Goal: Transaction & Acquisition: Download file/media

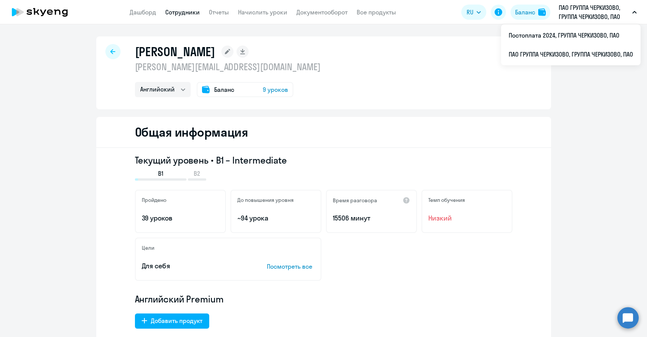
select select "english"
click at [555, 35] on li "Постоплата 2024, ГРУППА ЧЕРКИЗОВО, ПАО" at bounding box center [570, 35] width 139 height 19
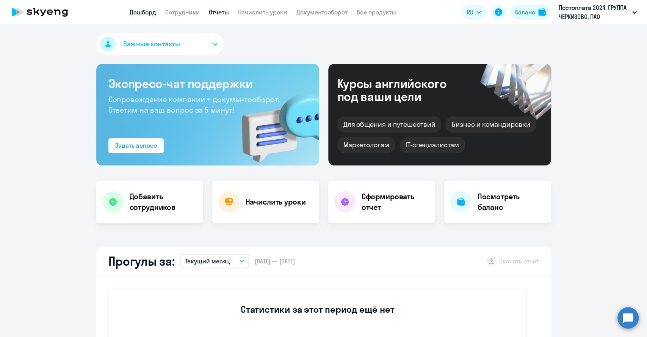
click at [219, 11] on link "Отчеты" at bounding box center [219, 12] width 20 height 8
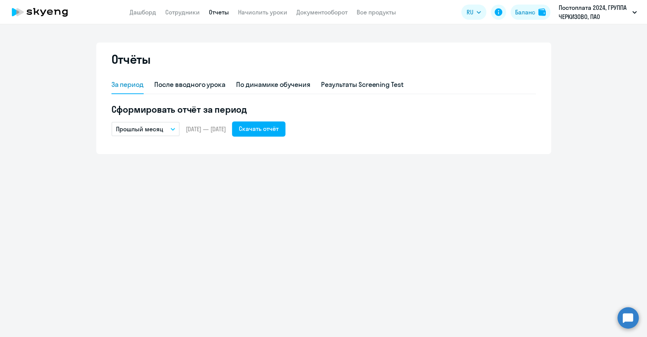
click at [164, 132] on button "Прошлый месяц" at bounding box center [145, 129] width 68 height 14
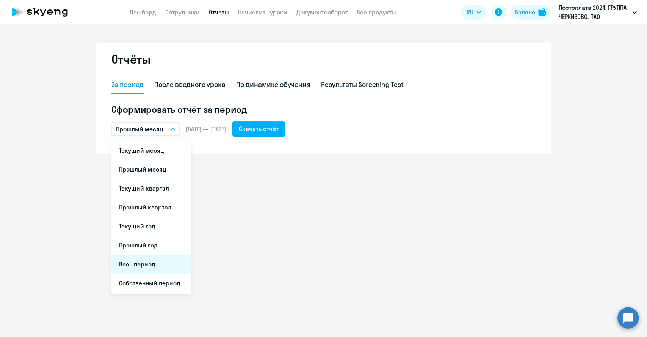
click at [145, 267] on li "Весь период" at bounding box center [151, 263] width 80 height 19
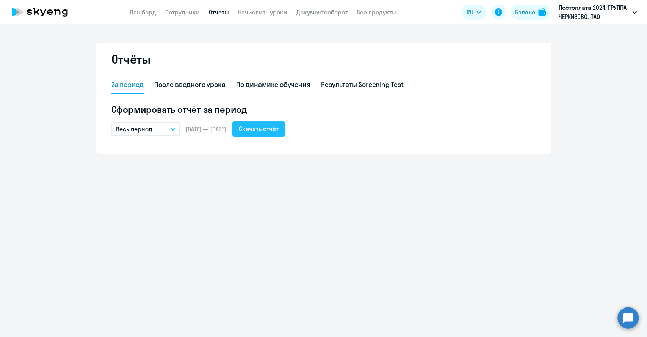
click at [269, 127] on div "Скачать отчёт" at bounding box center [259, 128] width 40 height 9
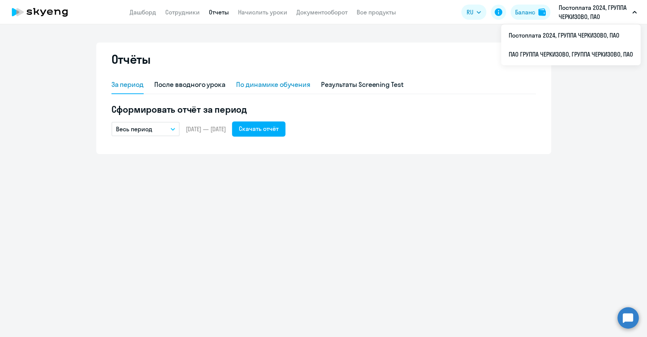
click at [276, 87] on div "По динамике обучения" at bounding box center [273, 85] width 74 height 10
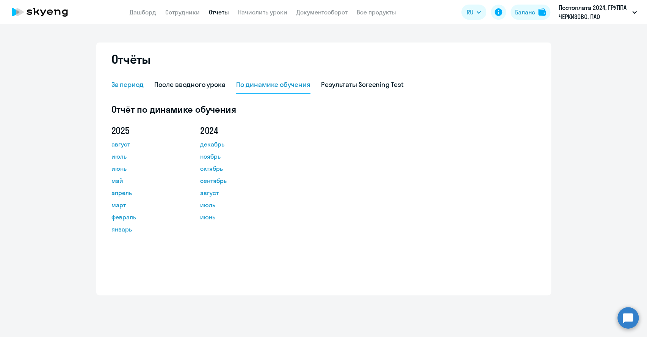
click at [132, 86] on div "За период" at bounding box center [127, 85] width 33 height 10
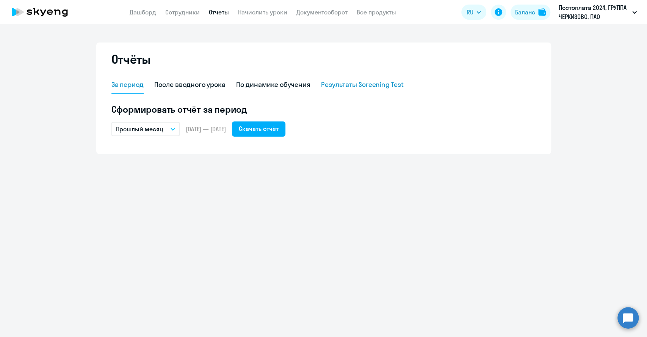
click at [359, 84] on div "Результаты Screening Test" at bounding box center [362, 85] width 83 height 10
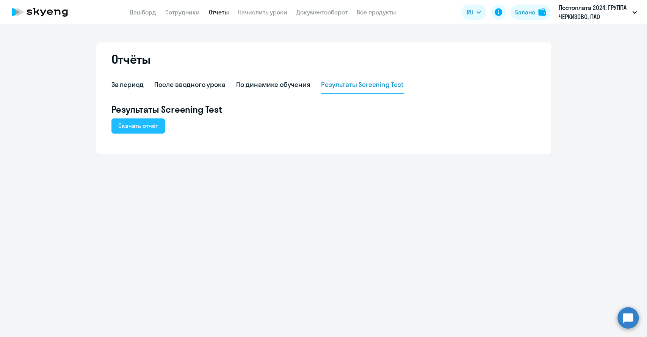
click at [135, 122] on div "Скачать отчёт" at bounding box center [138, 125] width 40 height 9
click at [123, 88] on div "За период" at bounding box center [127, 85] width 33 height 10
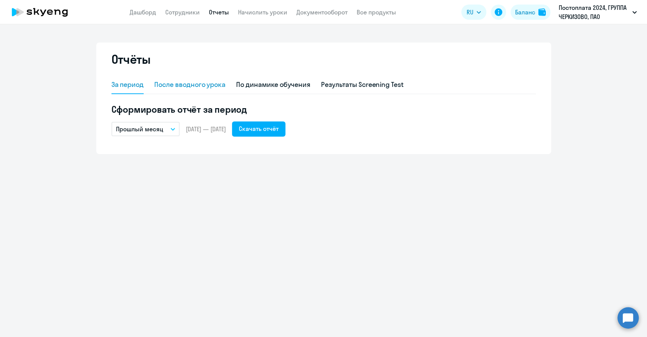
click at [180, 84] on div "После вводного урока" at bounding box center [189, 85] width 71 height 10
select select "10"
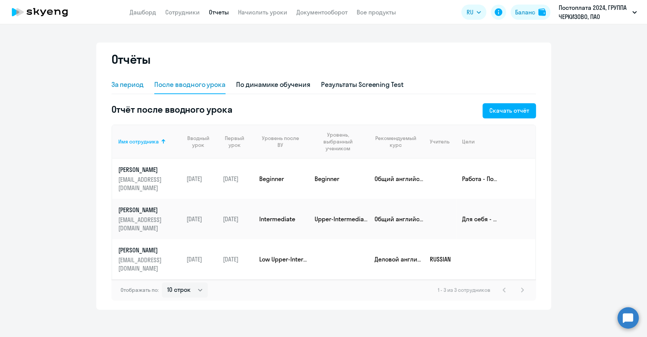
click at [139, 84] on div "За период" at bounding box center [127, 85] width 33 height 10
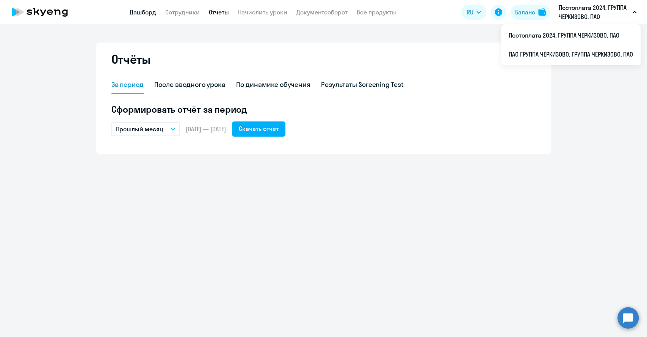
click at [136, 11] on link "Дашборд" at bounding box center [143, 12] width 27 height 8
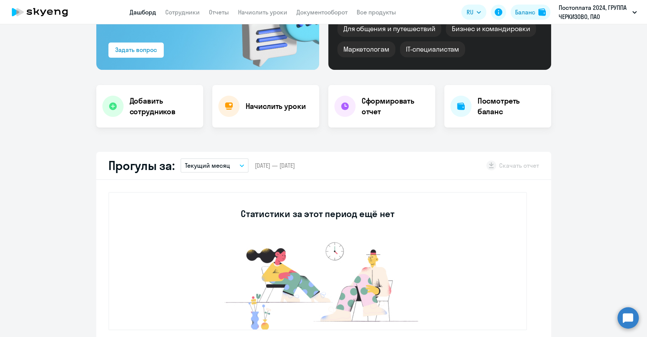
scroll to position [210, 0]
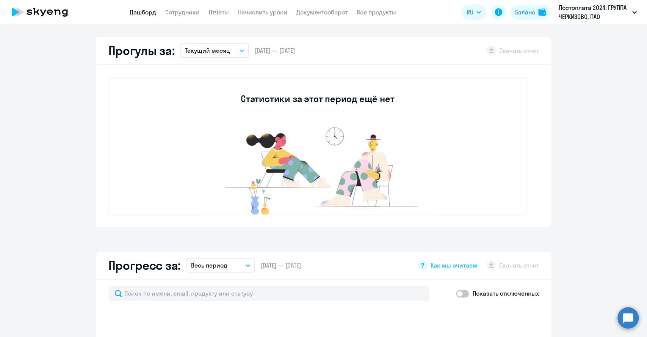
select select "30"
click at [217, 55] on button "Текущий месяц" at bounding box center [214, 50] width 68 height 14
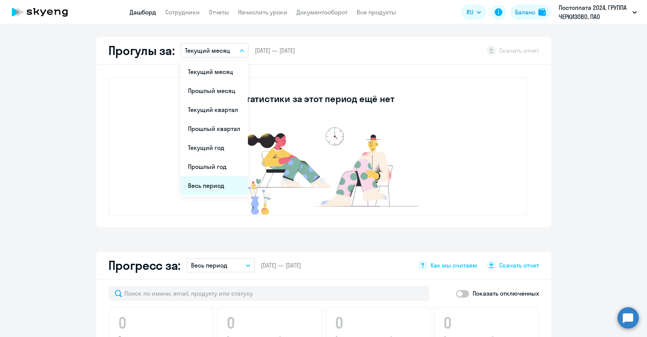
click at [207, 187] on li "Весь период" at bounding box center [213, 185] width 67 height 19
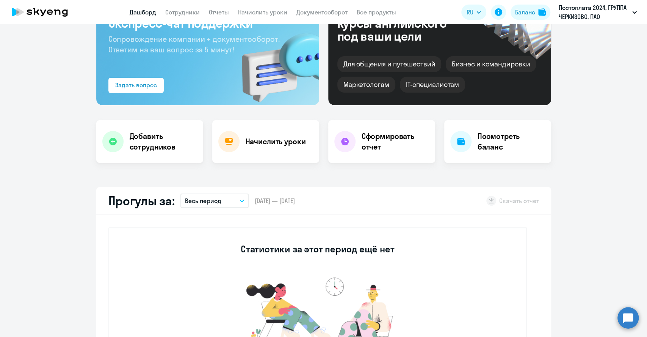
scroll to position [0, 0]
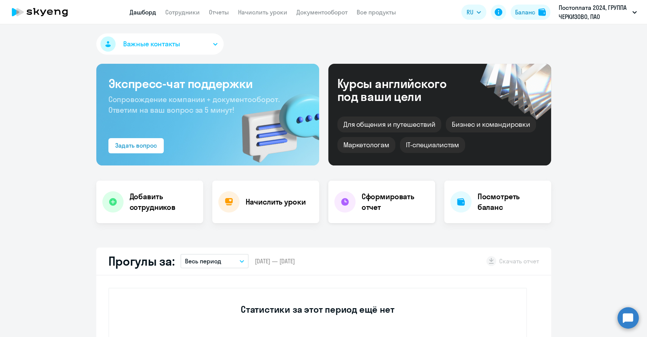
click at [389, 199] on h4 "Сформировать отчет" at bounding box center [395, 201] width 67 height 21
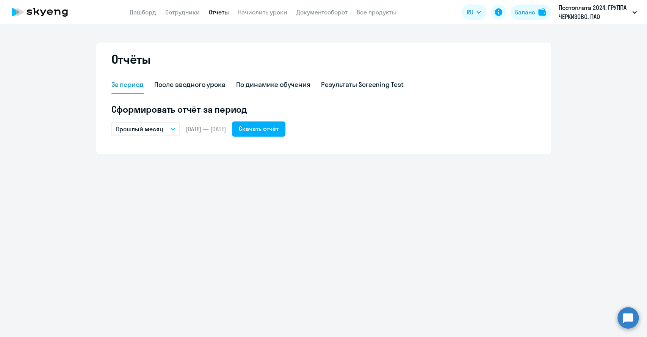
click at [163, 126] on button "Прошлый месяц" at bounding box center [145, 129] width 68 height 14
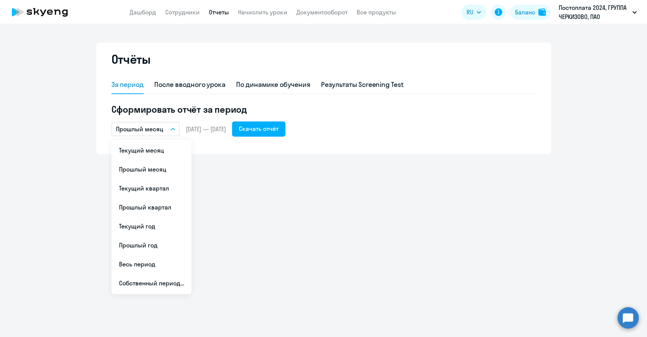
click at [263, 229] on div "Отчёты За период После вводного урока По динамике обучения Результаты Screening…" at bounding box center [323, 180] width 647 height 312
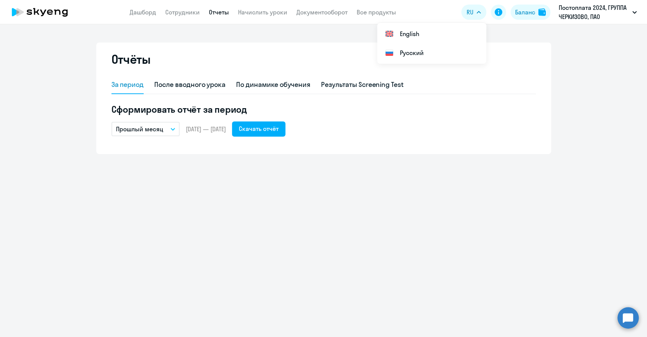
drag, startPoint x: 309, startPoint y: 262, endPoint x: 408, endPoint y: 143, distance: 154.9
click at [309, 260] on div "Отчёты За период После вводного урока По динамике обучения Результаты Screening…" at bounding box center [323, 180] width 647 height 312
click at [147, 12] on link "Дашборд" at bounding box center [143, 12] width 27 height 8
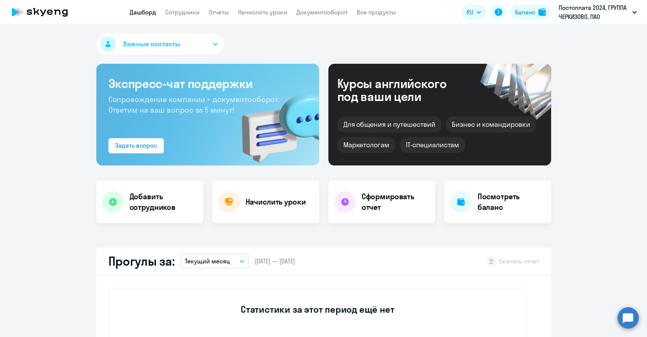
select select "30"
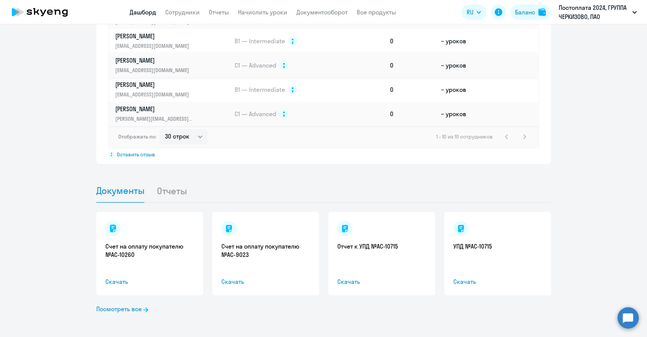
scroll to position [360, 0]
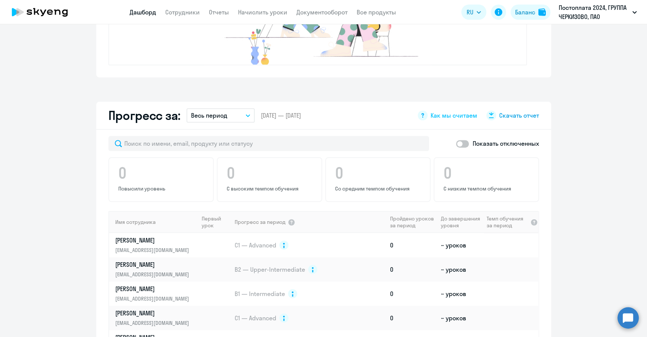
click at [507, 115] on span "Скачать отчет" at bounding box center [519, 115] width 40 height 8
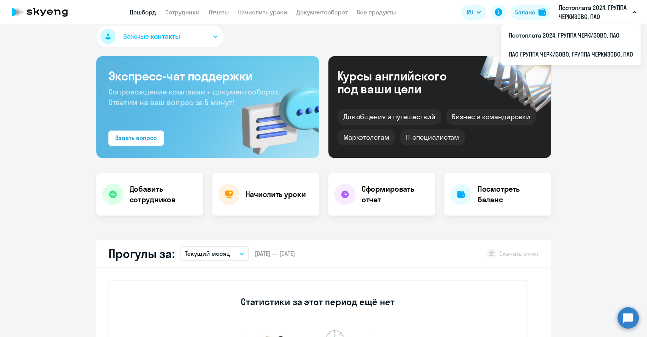
scroll to position [0, 0]
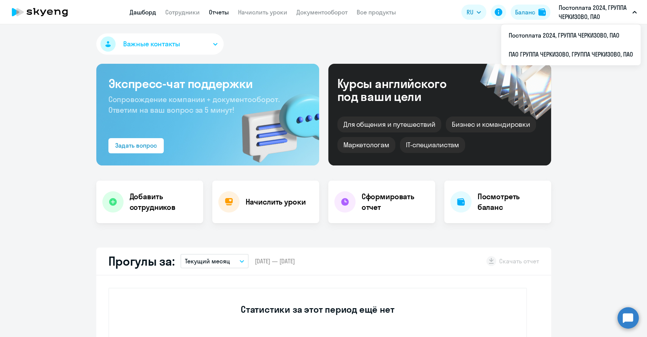
click at [214, 13] on link "Отчеты" at bounding box center [219, 12] width 20 height 8
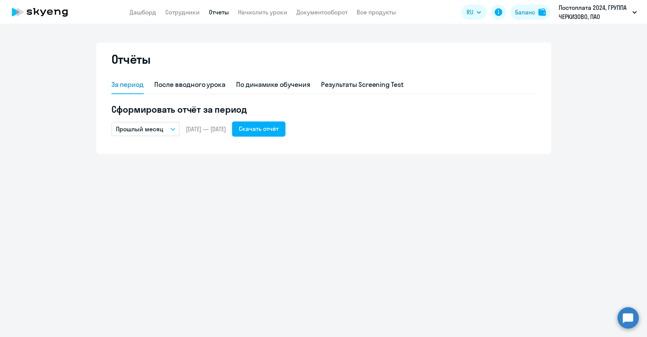
click at [164, 130] on button "Прошлый месяц" at bounding box center [145, 129] width 68 height 14
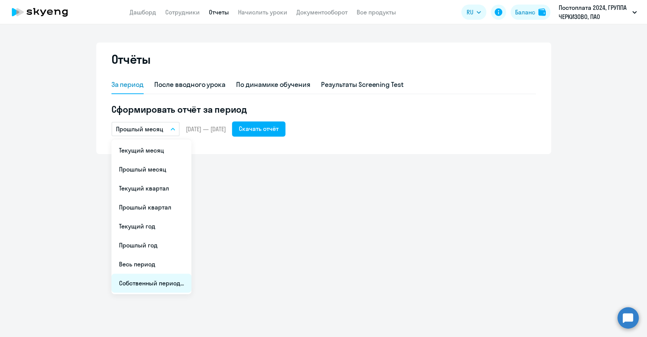
click at [153, 282] on li "Собственный период..." at bounding box center [151, 282] width 80 height 19
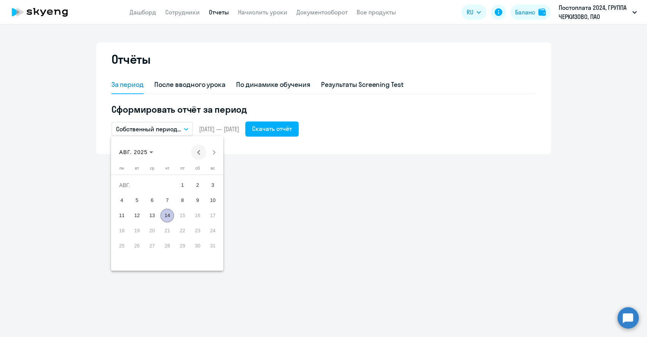
click at [195, 149] on span "Previous month" at bounding box center [198, 151] width 15 height 15
click at [194, 149] on span "Previous month" at bounding box center [198, 151] width 15 height 15
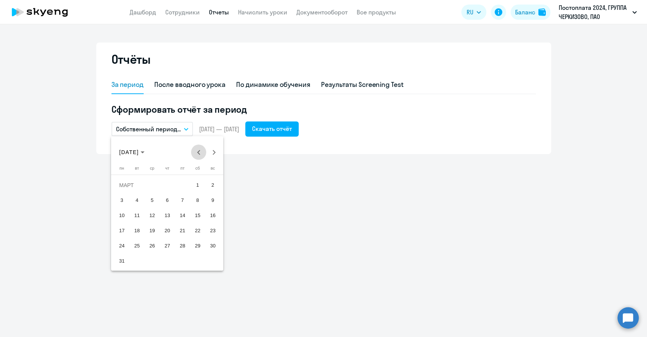
click at [194, 149] on span "Previous month" at bounding box center [198, 151] width 15 height 15
click at [194, 151] on span "Previous month" at bounding box center [198, 151] width 15 height 15
click at [218, 151] on span "Next month" at bounding box center [213, 151] width 15 height 15
click at [155, 197] on span "1" at bounding box center [152, 200] width 14 height 14
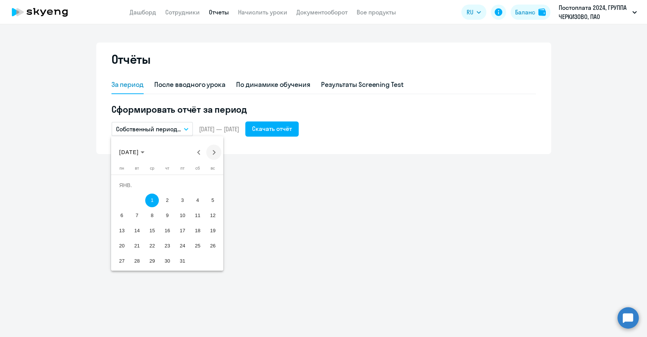
click at [214, 151] on button "Next month" at bounding box center [213, 151] width 15 height 15
click at [215, 151] on button "Next month" at bounding box center [213, 151] width 15 height 15
click at [215, 151] on span "Next month" at bounding box center [213, 151] width 15 height 15
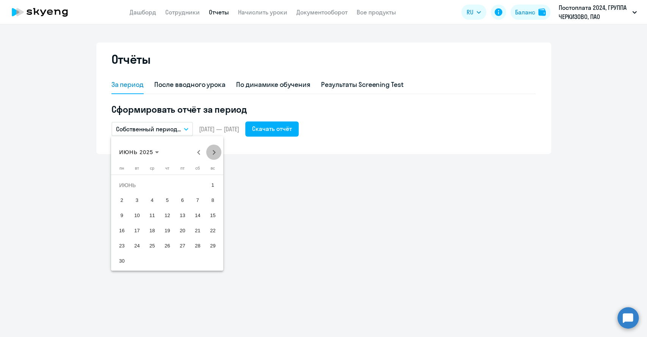
click at [215, 151] on span "Next month" at bounding box center [213, 151] width 15 height 15
click at [216, 151] on div "[DATE] [DATE]" at bounding box center [167, 151] width 108 height 15
click at [199, 150] on button "Previous month" at bounding box center [198, 151] width 15 height 15
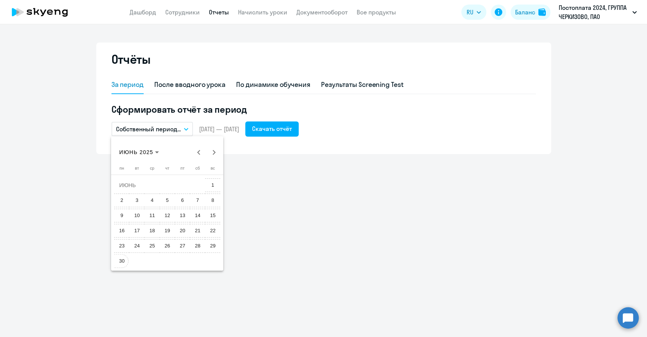
click at [121, 260] on span "30" at bounding box center [122, 261] width 14 height 14
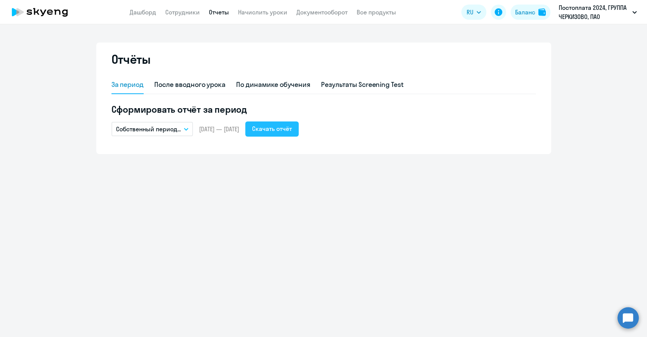
click at [285, 127] on div "Скачать отчёт" at bounding box center [272, 128] width 40 height 9
